Goal: Browse casually: Explore the website without a specific task or goal

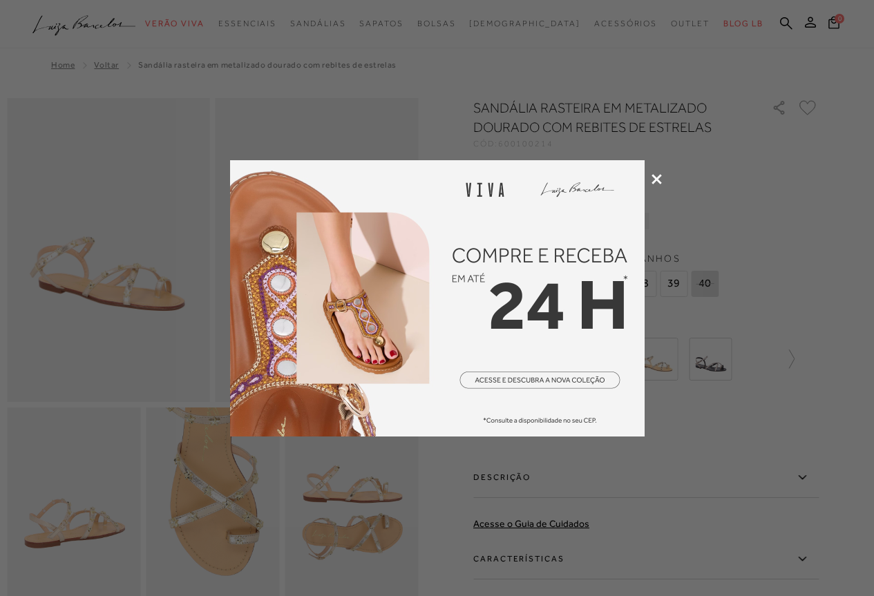
click at [658, 182] on icon at bounding box center [657, 179] width 10 height 10
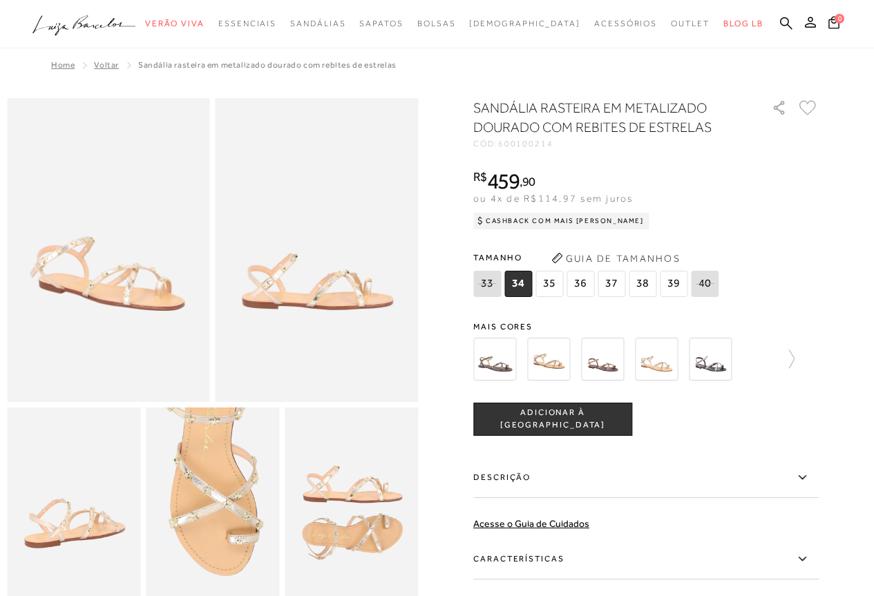
click at [656, 363] on img at bounding box center [656, 359] width 43 height 43
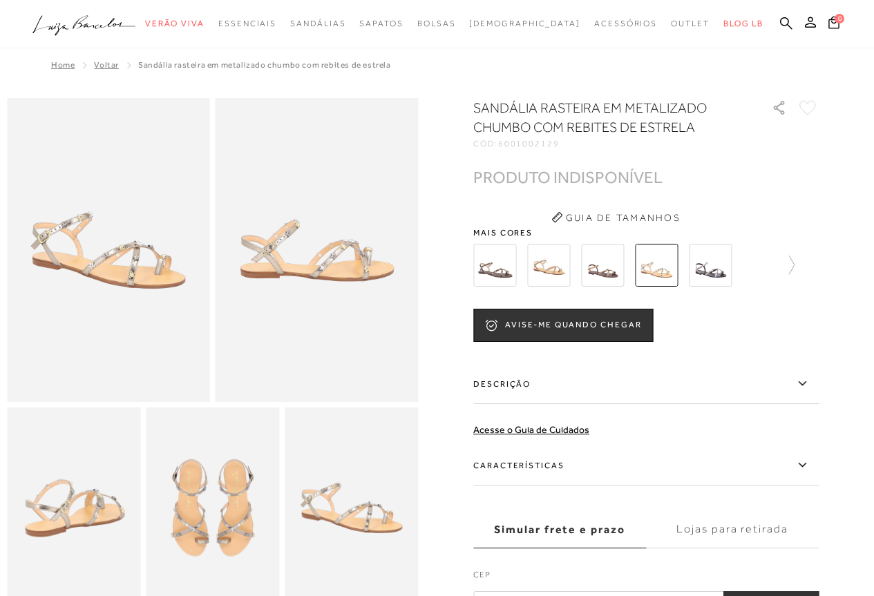
click at [559, 260] on img at bounding box center [548, 265] width 43 height 43
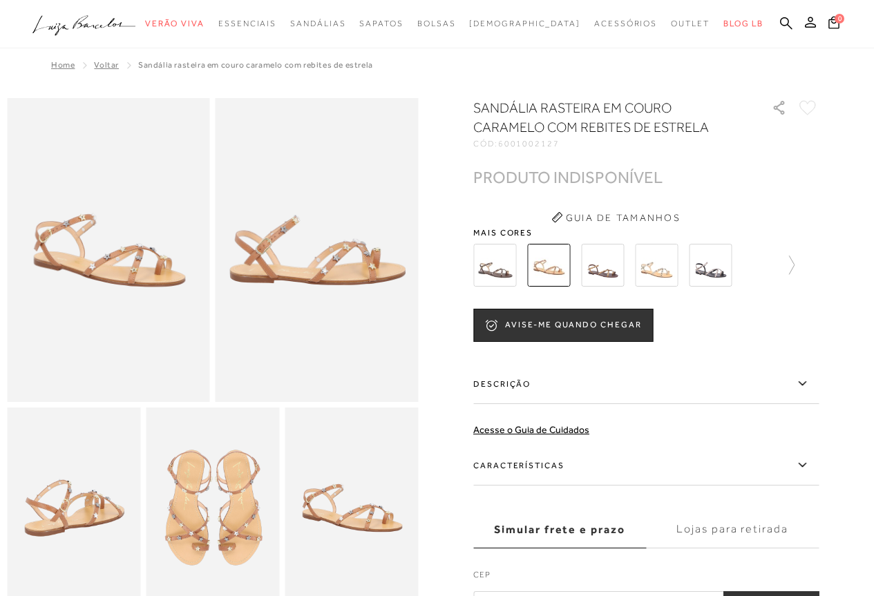
click at [661, 270] on img at bounding box center [656, 265] width 43 height 43
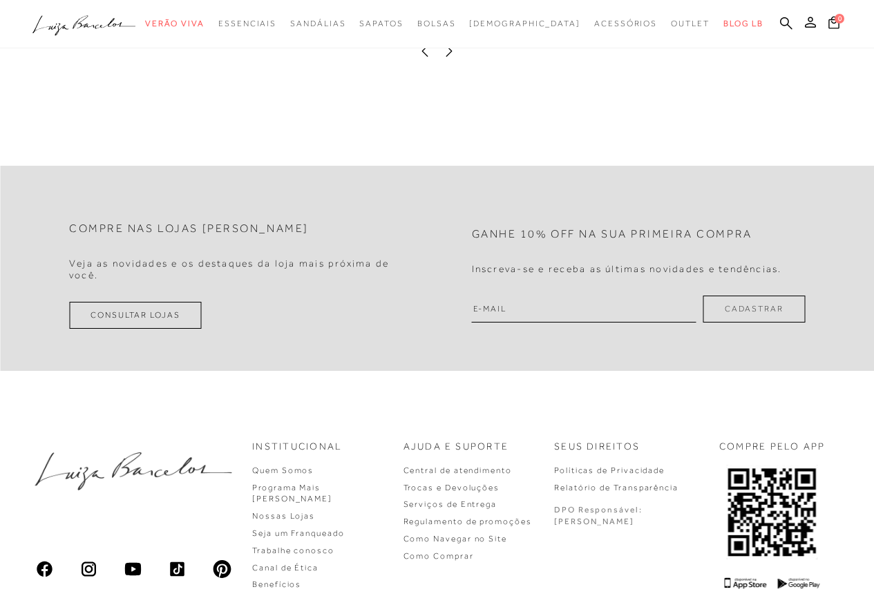
scroll to position [1329, 0]
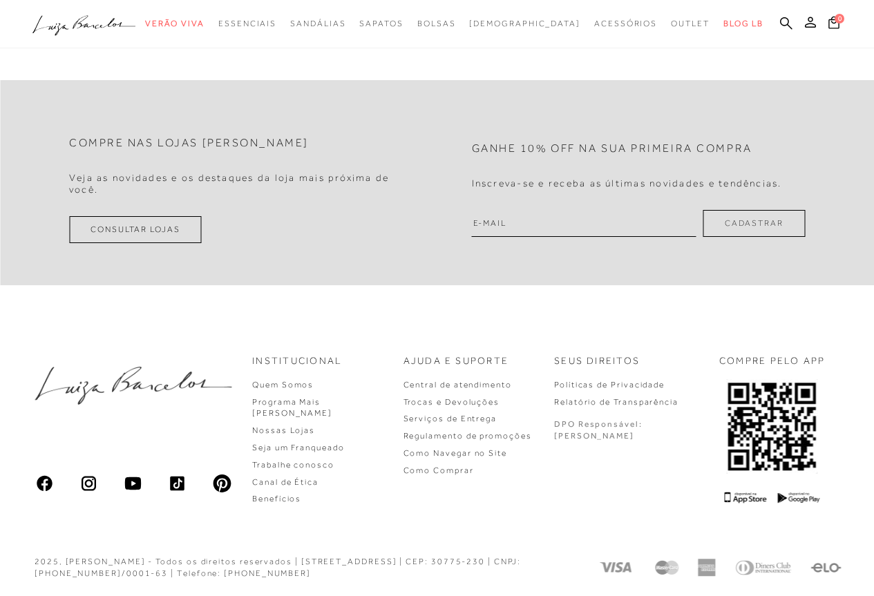
click at [75, 23] on icon ".a{fill-rule:evenodd;}" at bounding box center [84, 25] width 104 height 29
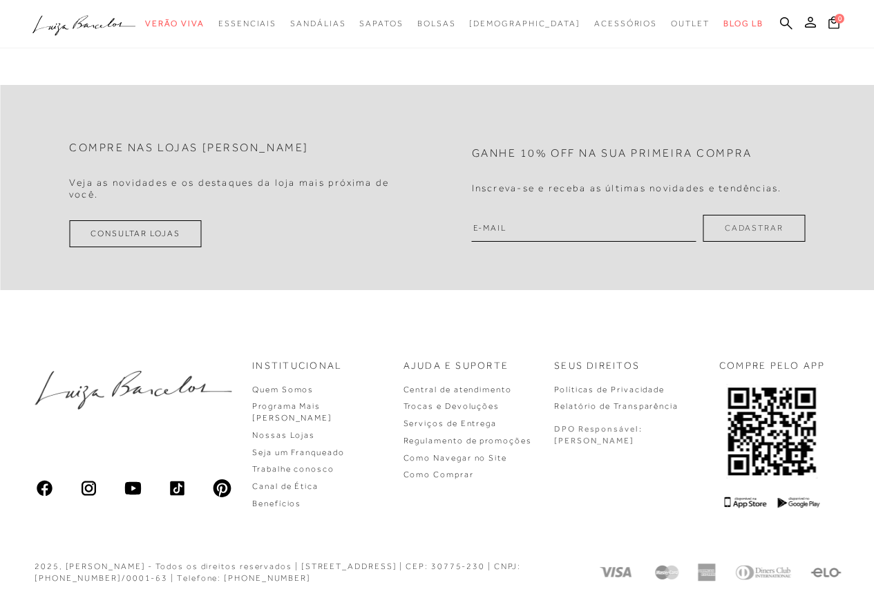
scroll to position [3743, 0]
